Goal: Information Seeking & Learning: Find specific fact

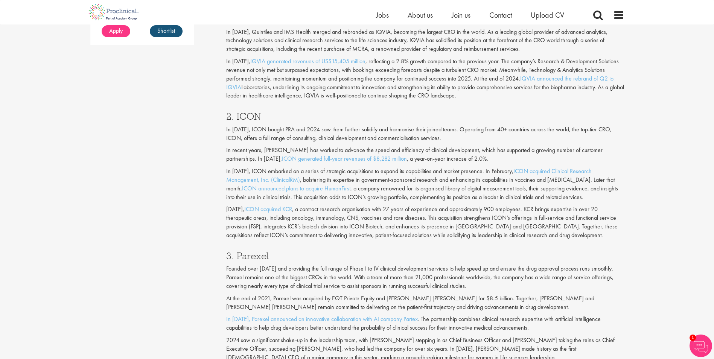
click at [524, 126] on p "In [DATE], ICON bought PRA and 2024 saw them further solidify and harmonise the…" at bounding box center [425, 133] width 398 height 17
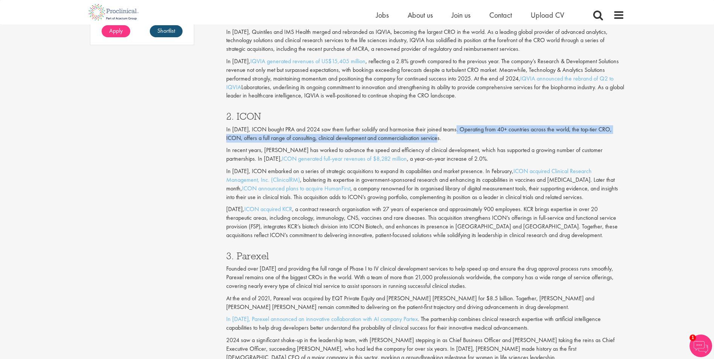
drag, startPoint x: 455, startPoint y: 128, endPoint x: 429, endPoint y: 138, distance: 27.5
click at [429, 138] on p "In [DATE], ICON bought PRA and 2024 saw them further solidify and harmonise the…" at bounding box center [425, 133] width 398 height 17
copy p "Operating from 40+ countries across the world, the top-tier CRO, ICON, offers a…"
drag, startPoint x: 264, startPoint y: 209, endPoint x: 520, endPoint y: 225, distance: 256.0
click at [520, 225] on p "[DATE], ICON acquired KCR , a contract research organisation with 27 years of e…" at bounding box center [425, 222] width 398 height 34
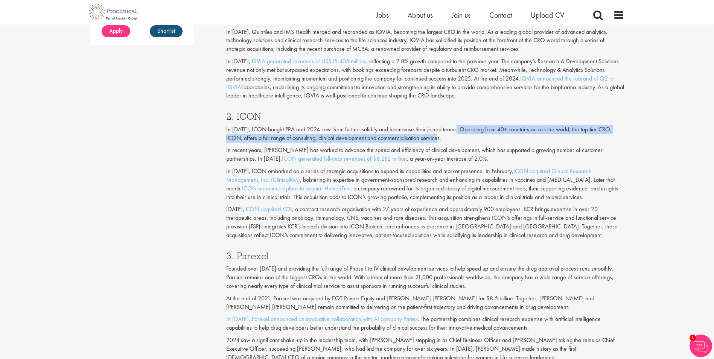
copy p "ICON acquired KCR , a contract research organisation with 27 years of experienc…"
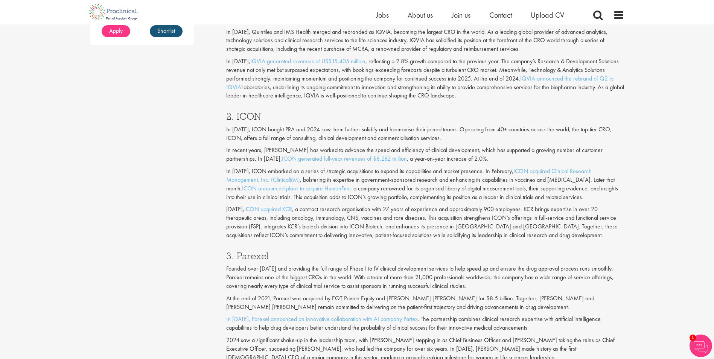
click at [343, 127] on p "In [DATE], ICON bought PRA and 2024 saw them further solidify and harmonise the…" at bounding box center [425, 133] width 398 height 17
click at [232, 217] on p "[DATE], ICON acquired KCR , a contract research organisation with 27 years of e…" at bounding box center [425, 222] width 398 height 34
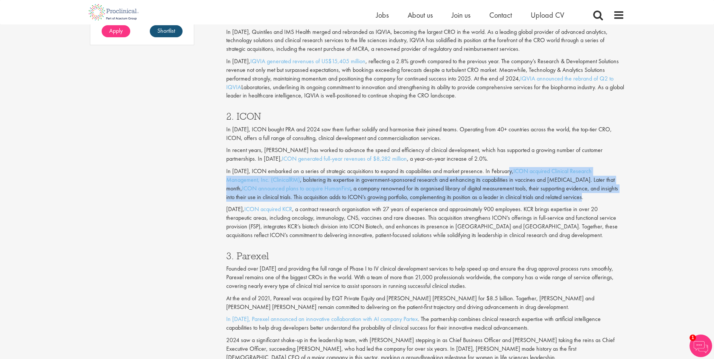
drag, startPoint x: 511, startPoint y: 170, endPoint x: 584, endPoint y: 195, distance: 78.1
click at [584, 195] on p "In [DATE], ICON embarked on a series of strategic acquisitions to expand its ca…" at bounding box center [425, 184] width 398 height 34
copy p "ICON acquired Clinical Research Management, Inc. (ClinicalRM) , bolstering its …"
